Goal: Information Seeking & Learning: Learn about a topic

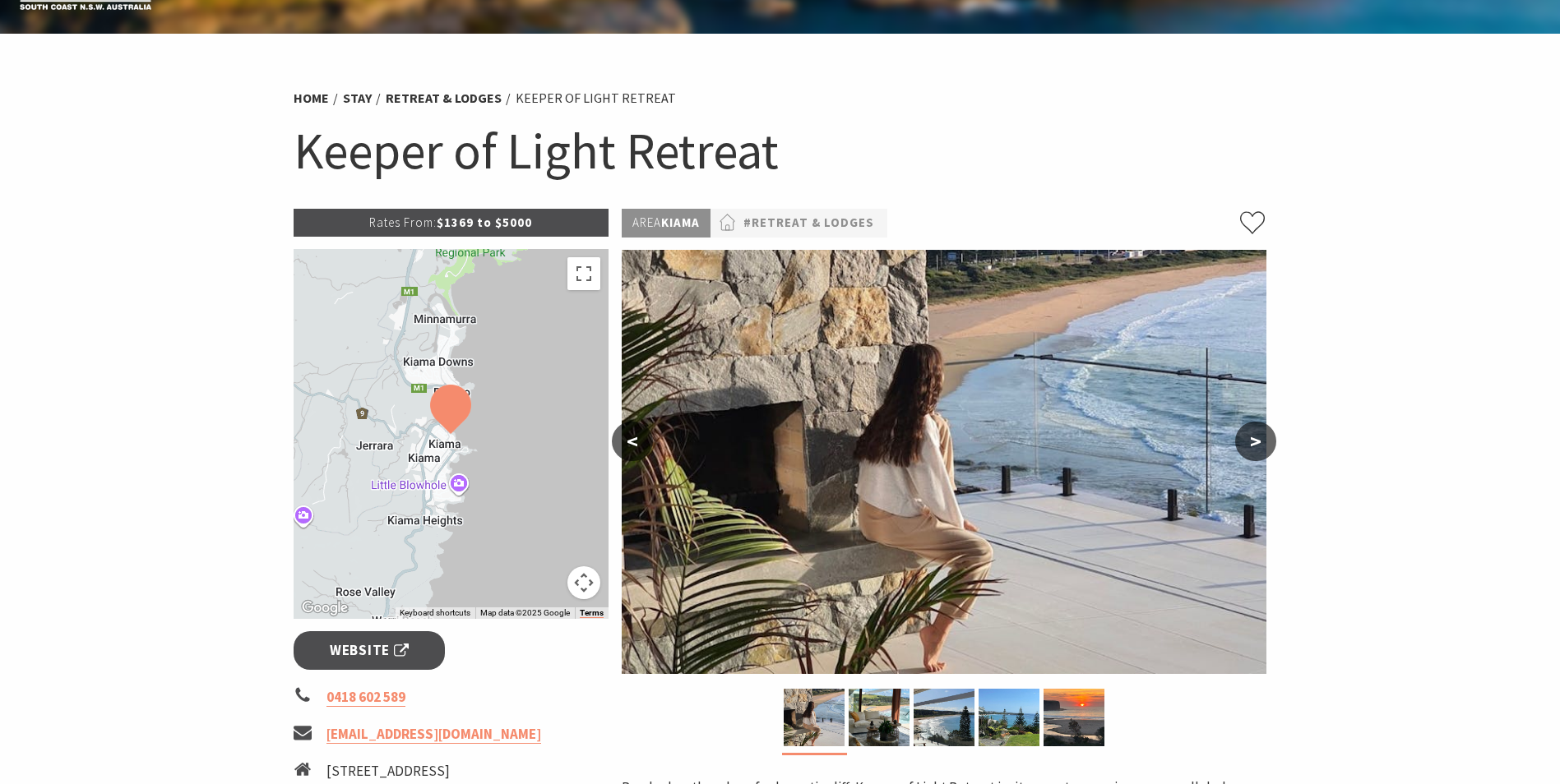
scroll to position [83, 0]
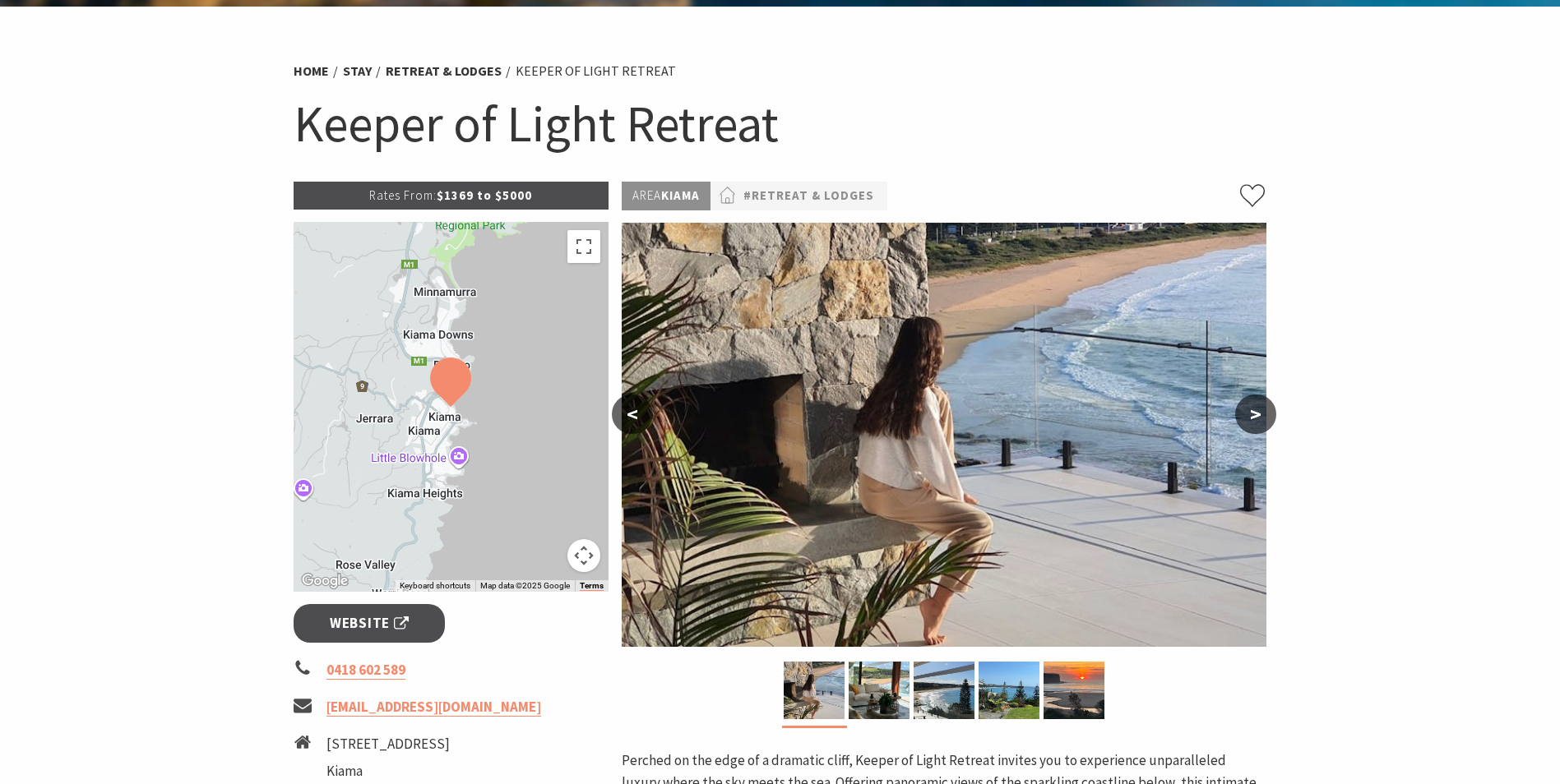
click at [1259, 410] on button ">" at bounding box center [1255, 415] width 41 height 40
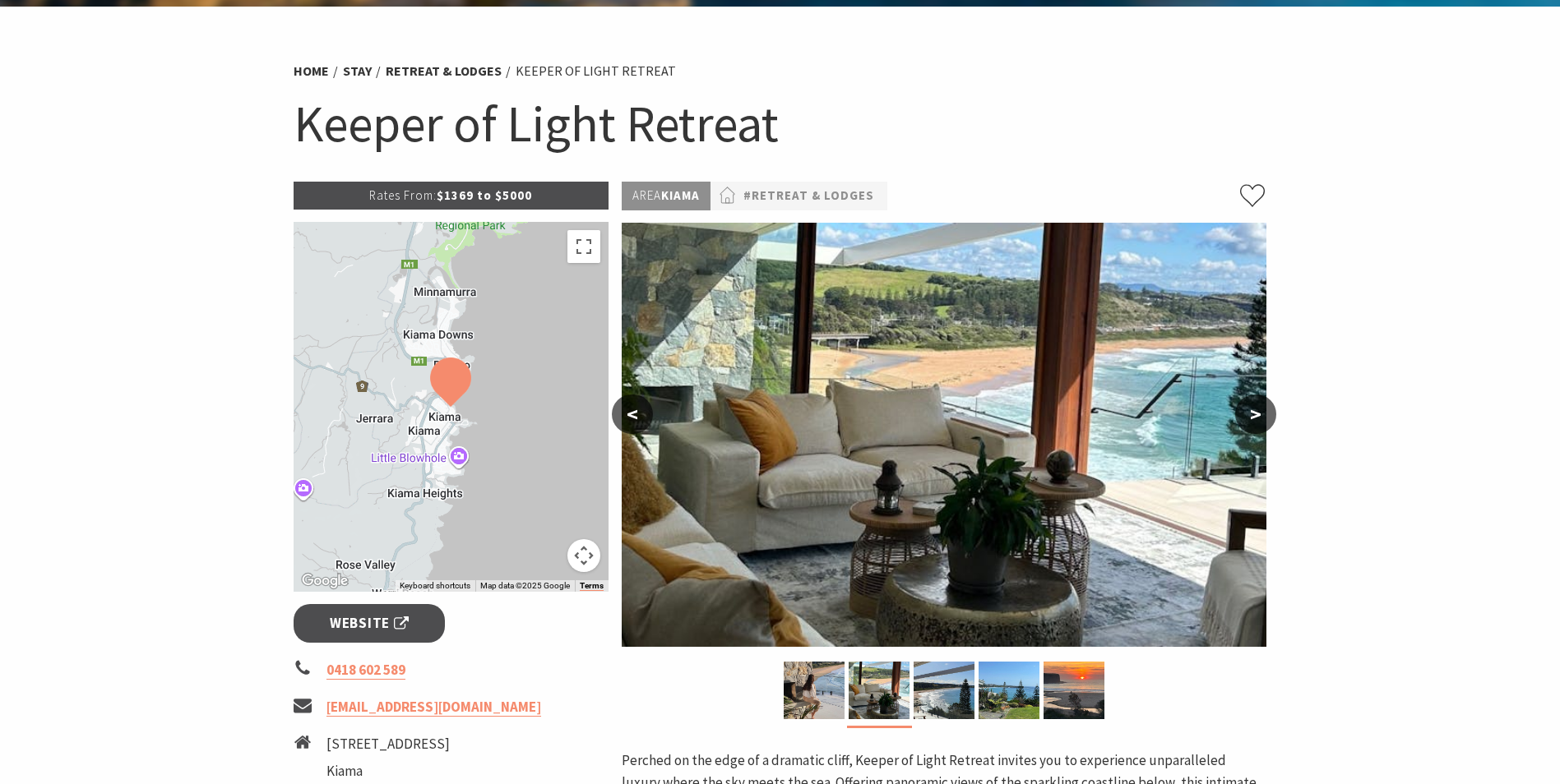
click at [1259, 410] on button ">" at bounding box center [1255, 415] width 41 height 40
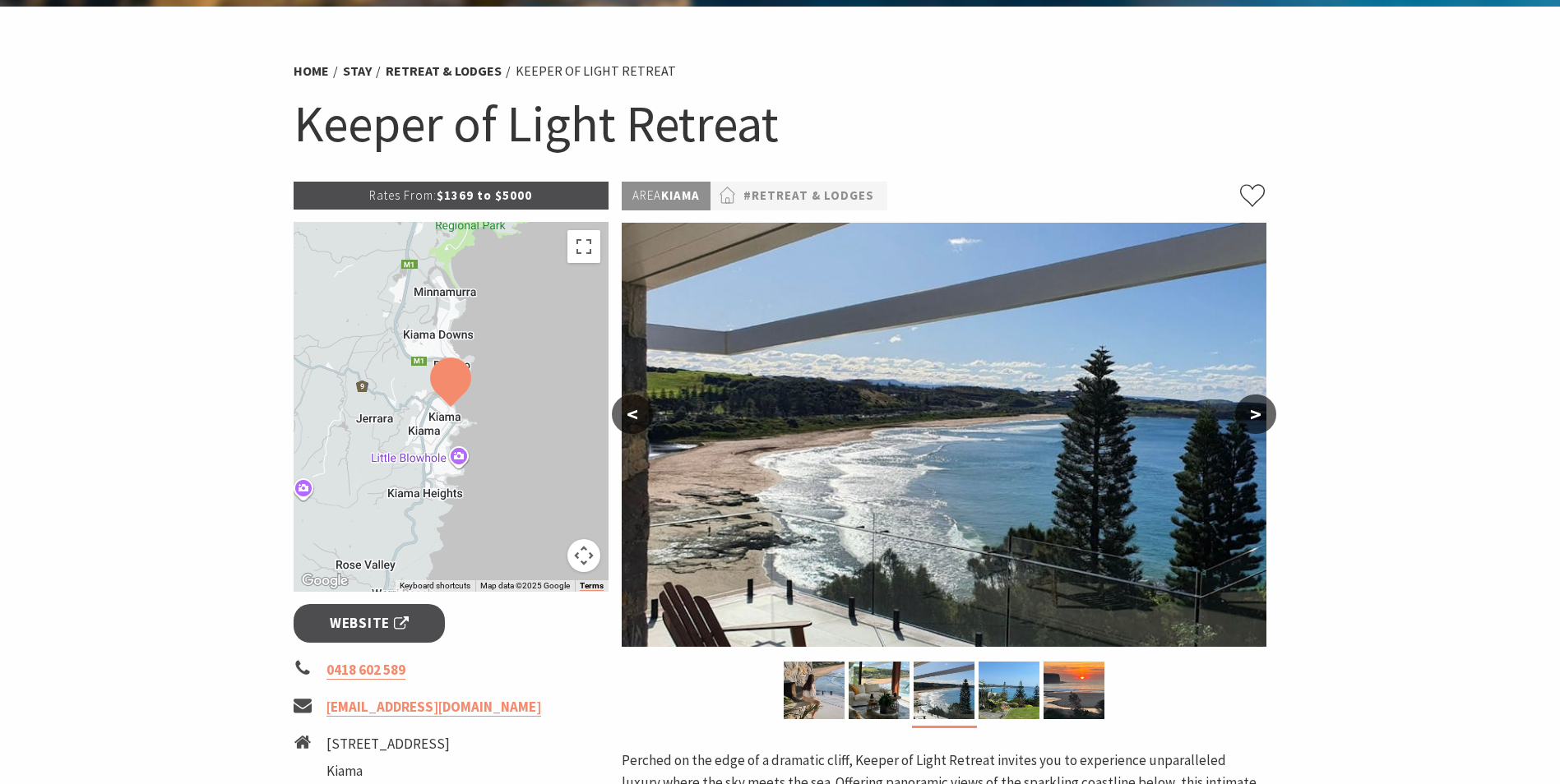
click at [1259, 410] on button ">" at bounding box center [1255, 415] width 41 height 40
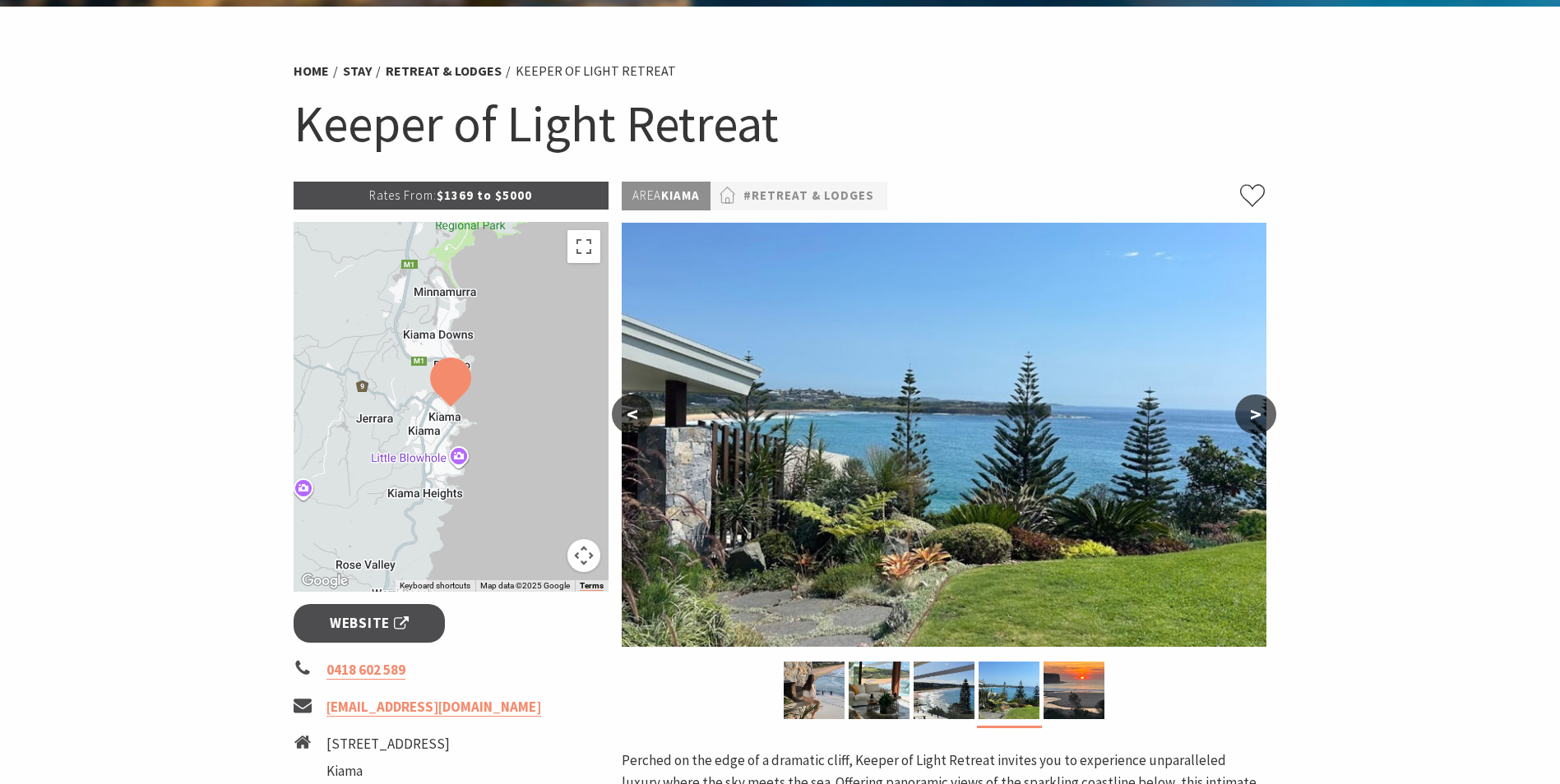
click at [1259, 410] on button ">" at bounding box center [1255, 415] width 41 height 40
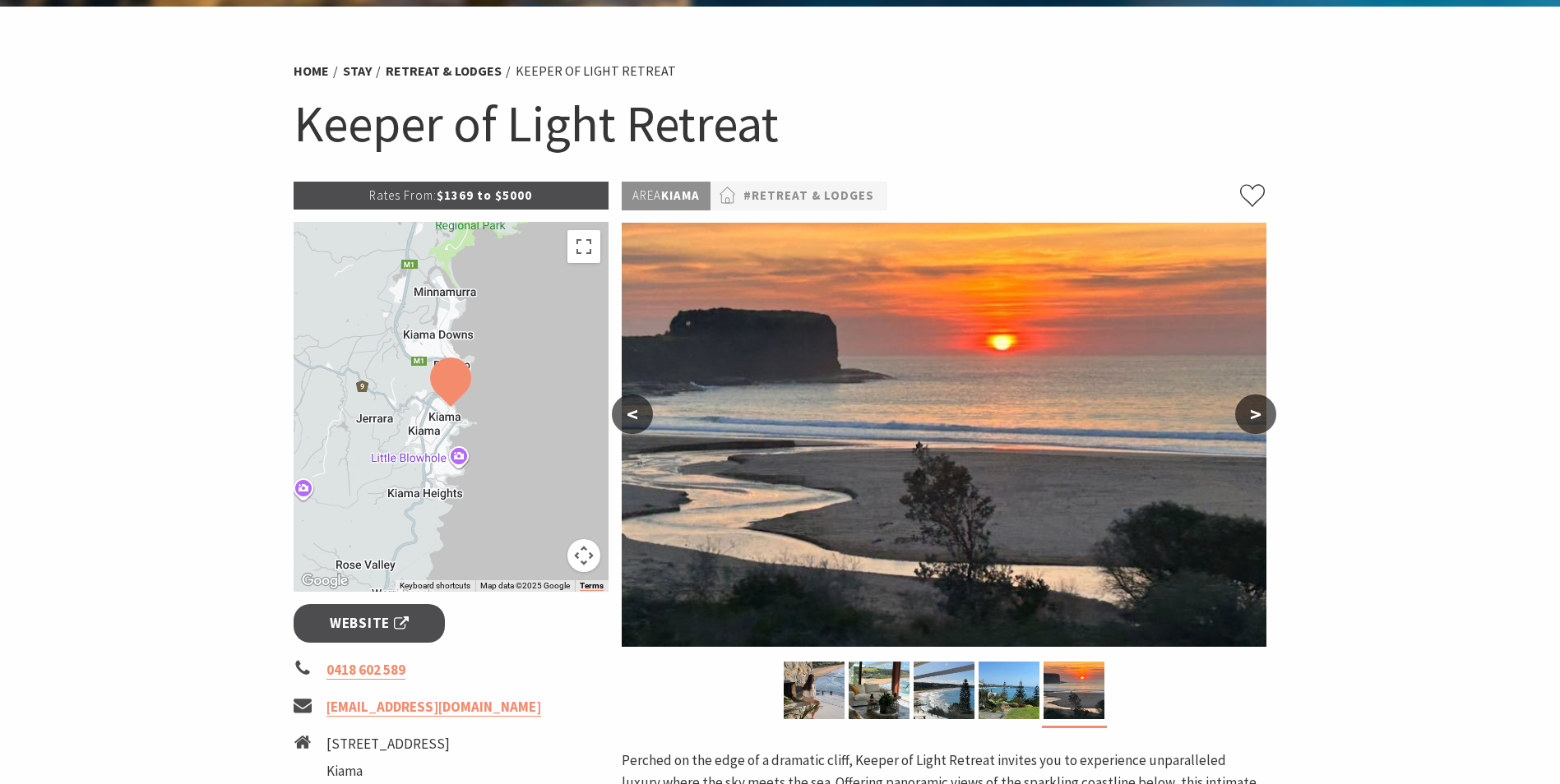
click at [1260, 410] on button ">" at bounding box center [1255, 415] width 41 height 40
click at [622, 409] on button "<" at bounding box center [632, 415] width 41 height 40
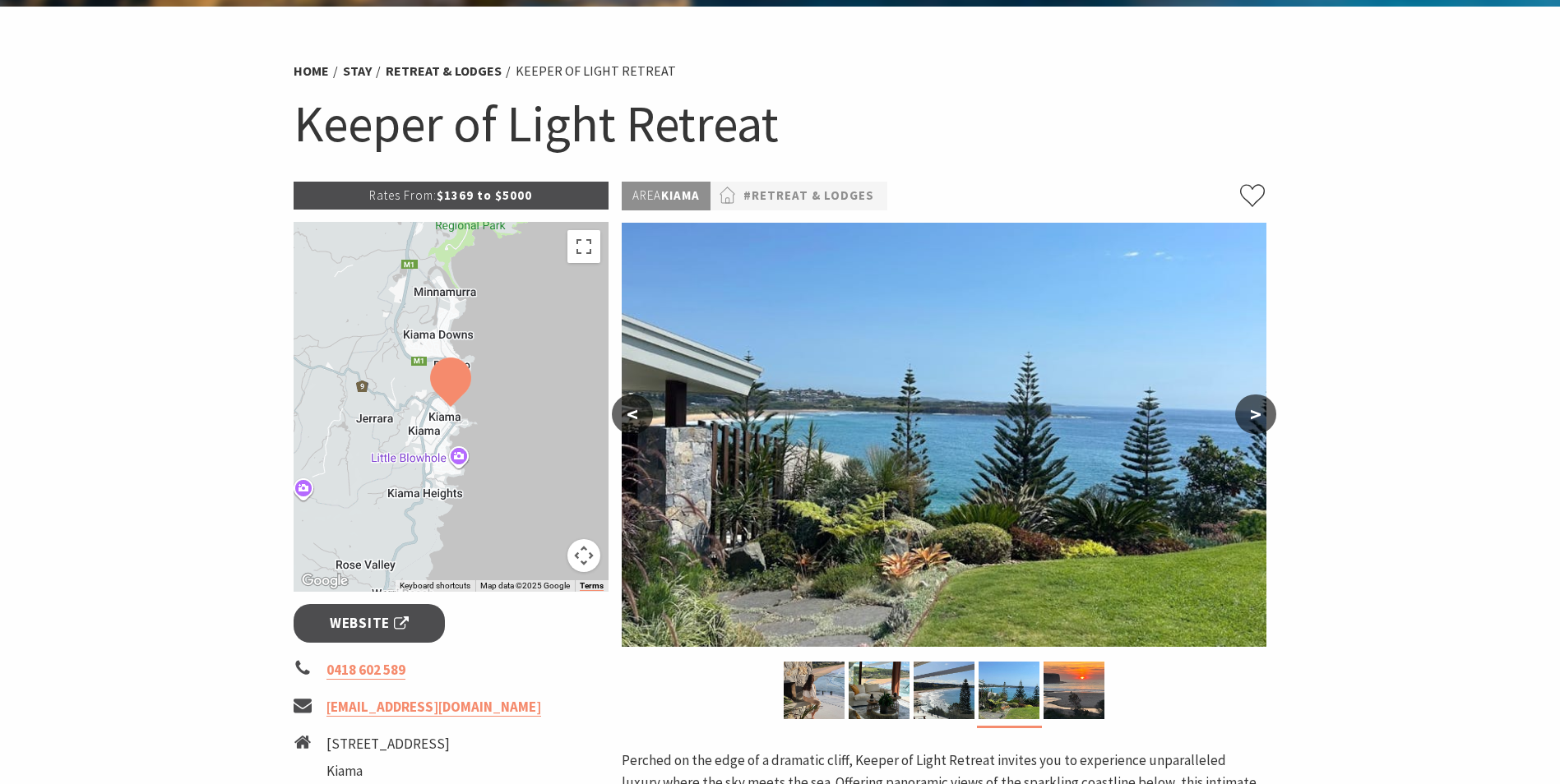
click at [1237, 406] on button ">" at bounding box center [1255, 415] width 41 height 40
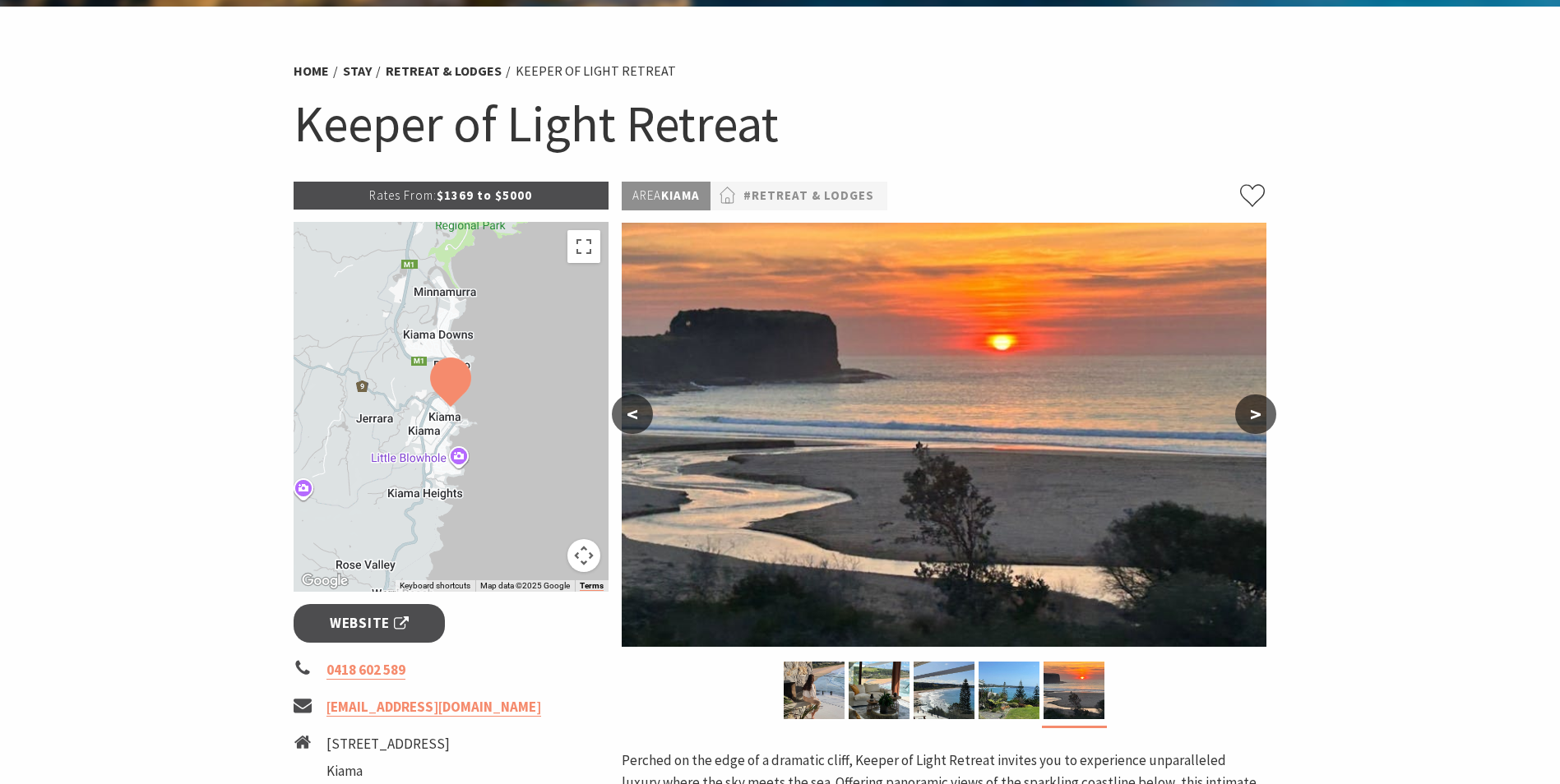
click at [1247, 419] on button ">" at bounding box center [1255, 415] width 41 height 40
click at [1256, 417] on button ">" at bounding box center [1255, 415] width 41 height 40
click at [636, 418] on button "<" at bounding box center [632, 415] width 41 height 40
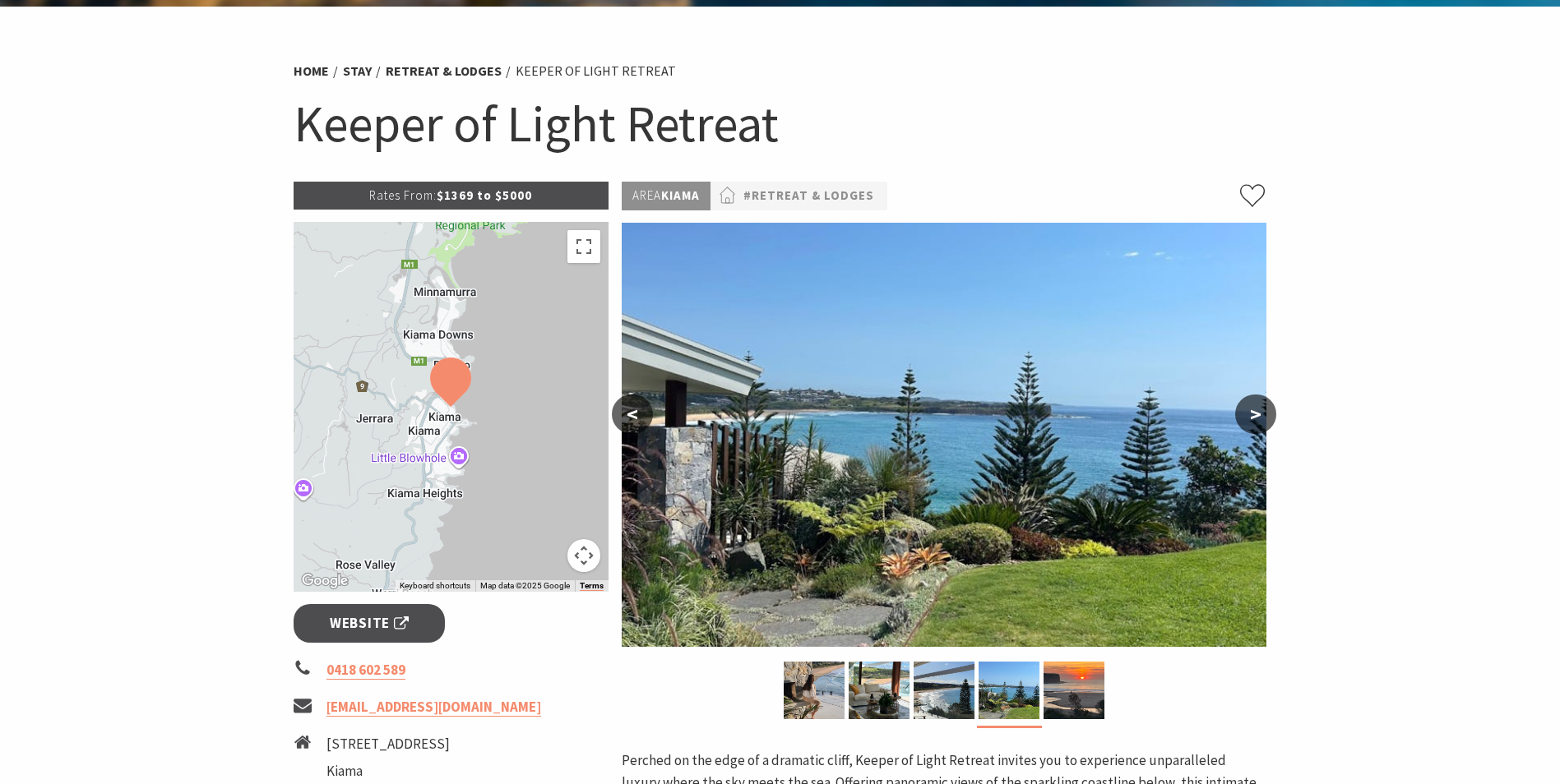
click at [636, 417] on button "<" at bounding box center [632, 415] width 41 height 40
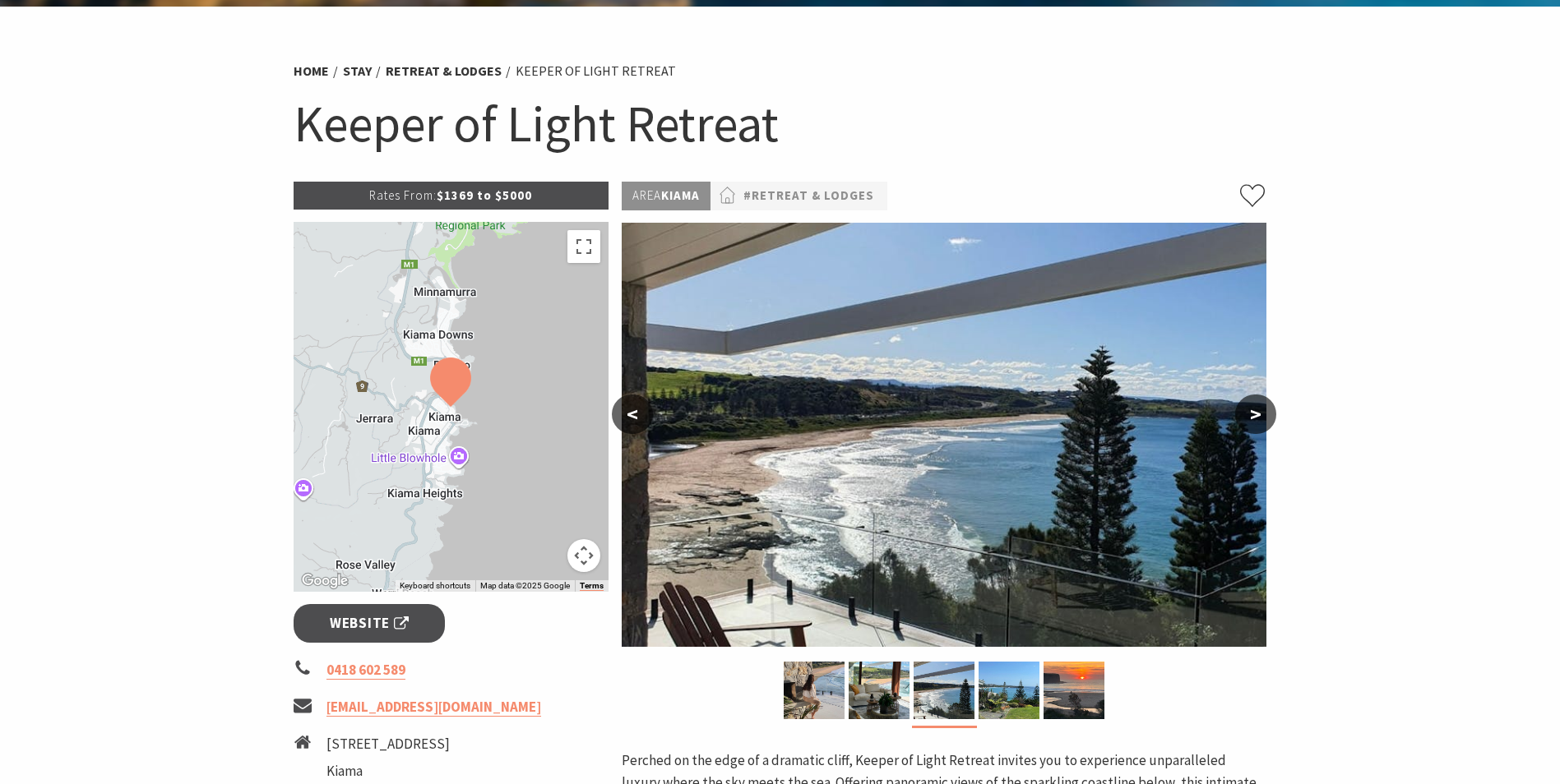
click at [636, 417] on button "<" at bounding box center [632, 415] width 41 height 40
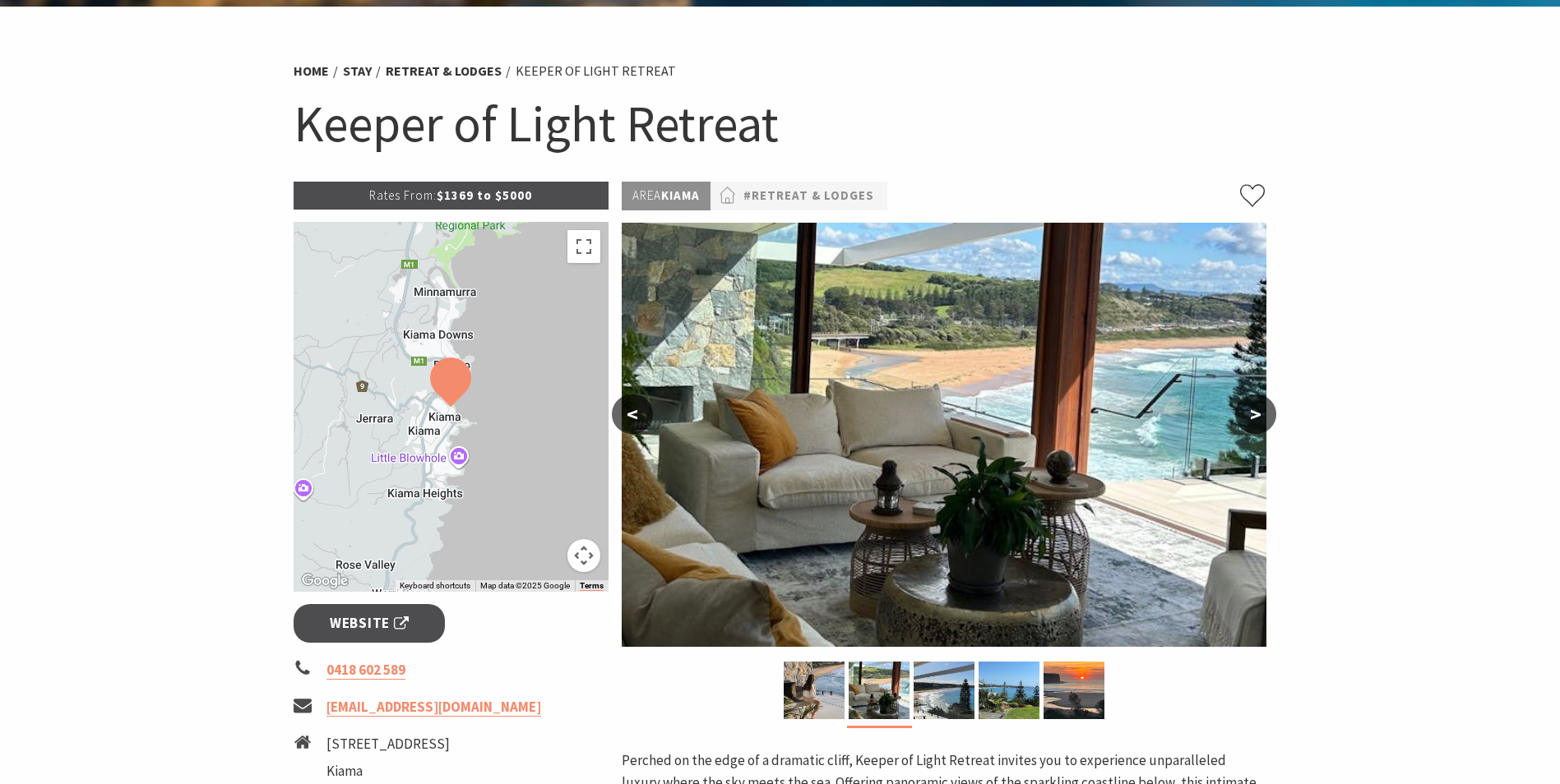
click at [636, 417] on button "<" at bounding box center [632, 415] width 41 height 40
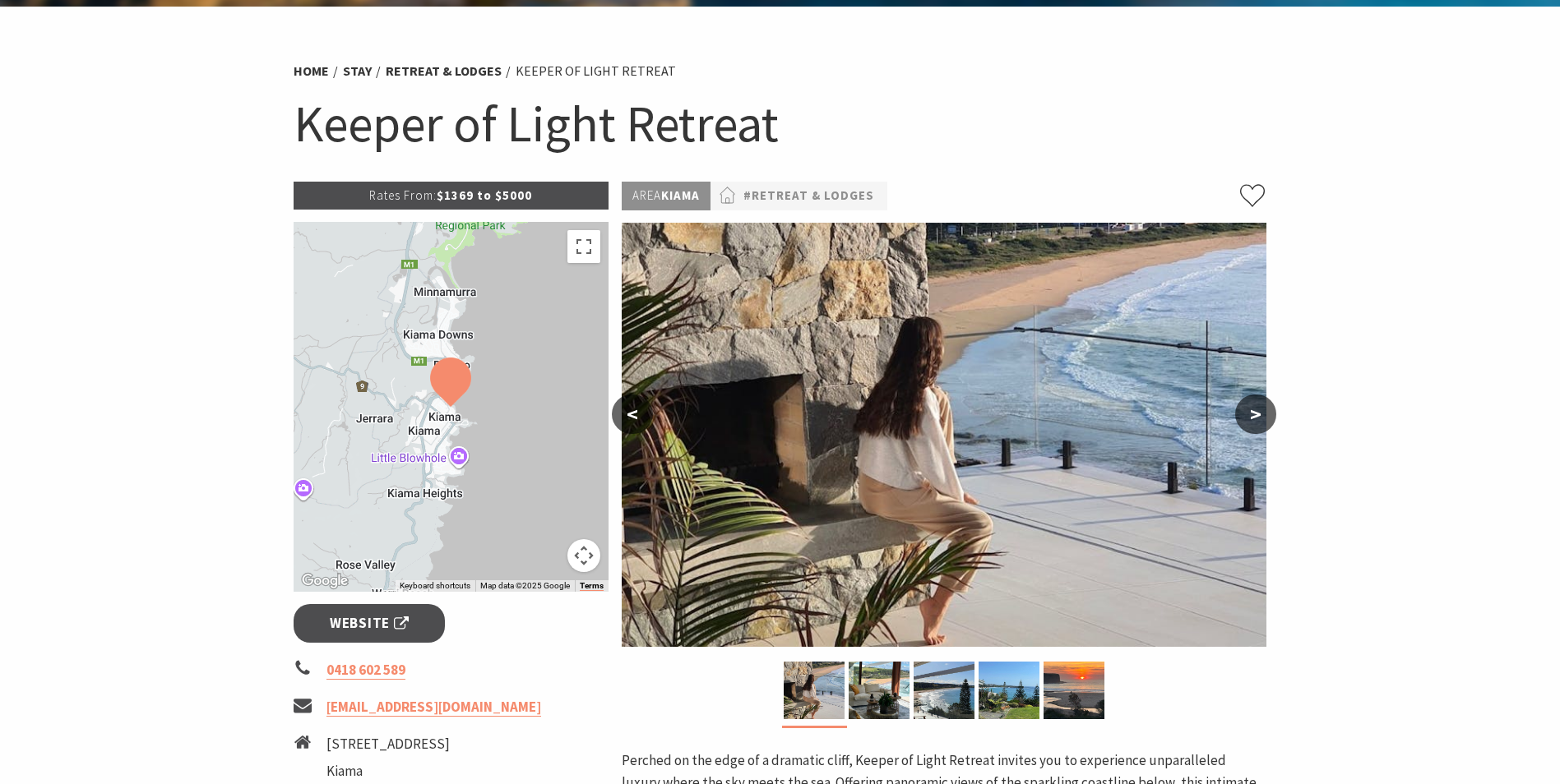
click at [636, 417] on button "<" at bounding box center [632, 415] width 41 height 40
click at [1144, 97] on h1 "Keeper of Light Retreat" at bounding box center [780, 123] width 974 height 67
